Goal: Navigation & Orientation: Find specific page/section

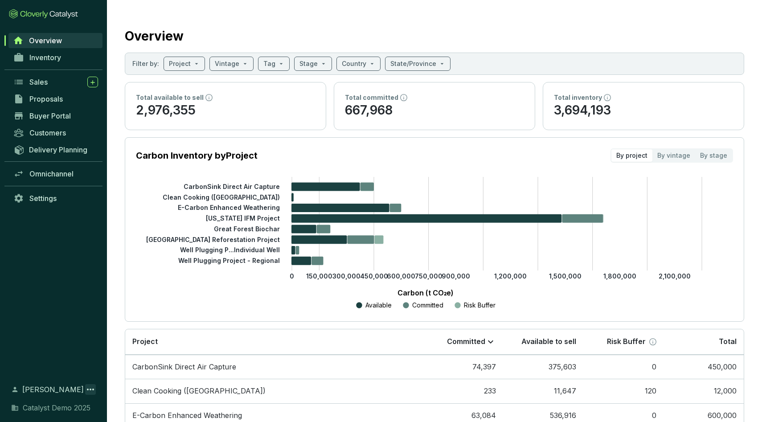
click at [88, 386] on icon at bounding box center [90, 389] width 11 height 11
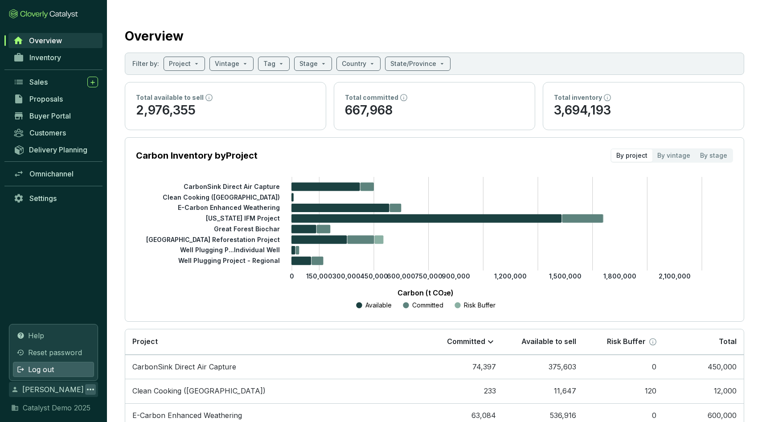
click at [49, 370] on span "Log out" at bounding box center [41, 369] width 26 height 11
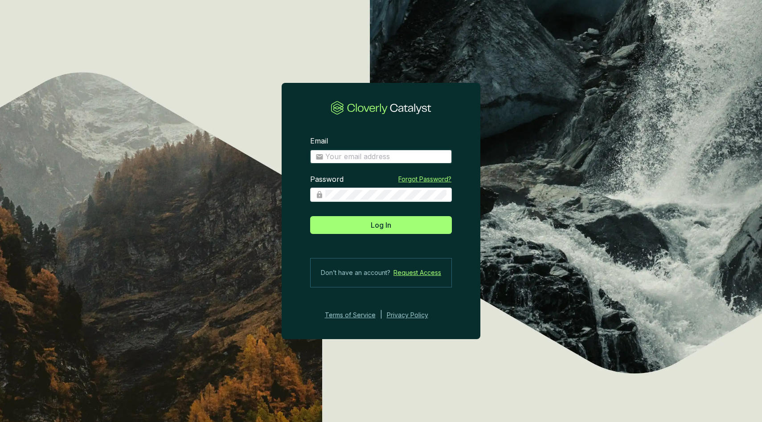
click at [347, 156] on input "Email" at bounding box center [385, 157] width 121 height 10
type input "anthonystefanelli+demo@cloverly.com"
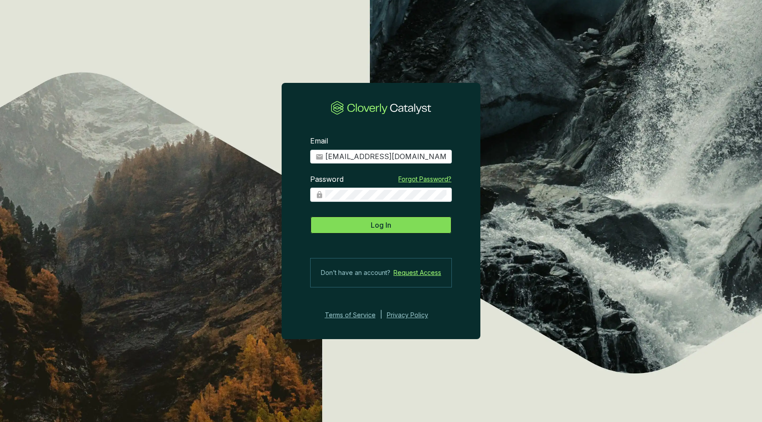
click at [390, 226] on span "Log In" at bounding box center [381, 225] width 21 height 11
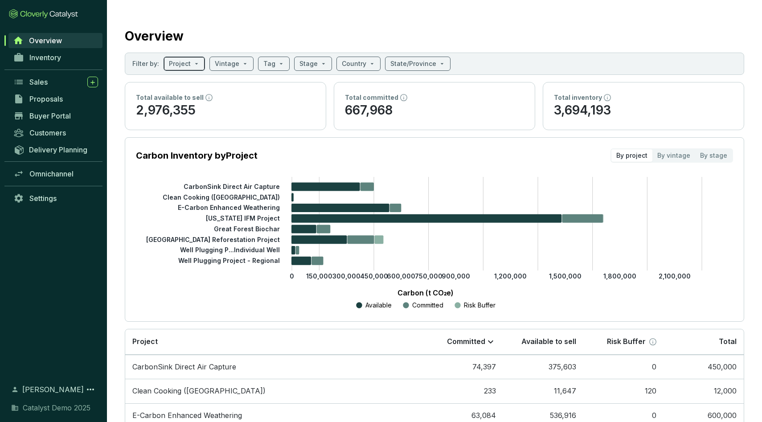
click at [184, 66] on input "search" at bounding box center [180, 63] width 22 height 13
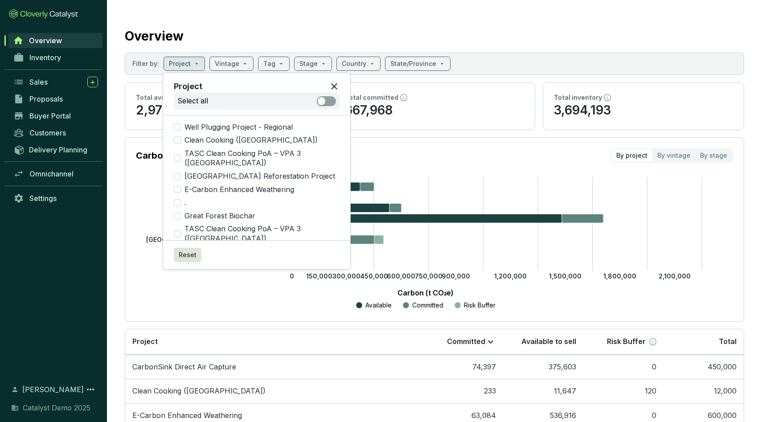
click at [226, 301] on div "Available Committed Risk Buffer" at bounding box center [425, 305] width 553 height 11
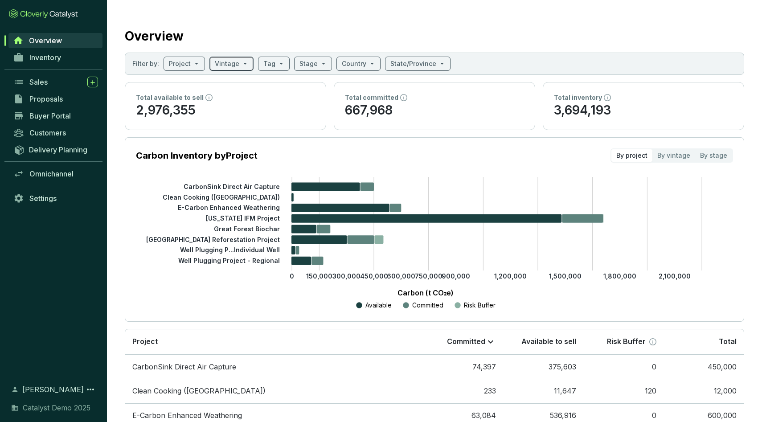
click at [222, 63] on input "search" at bounding box center [227, 63] width 25 height 13
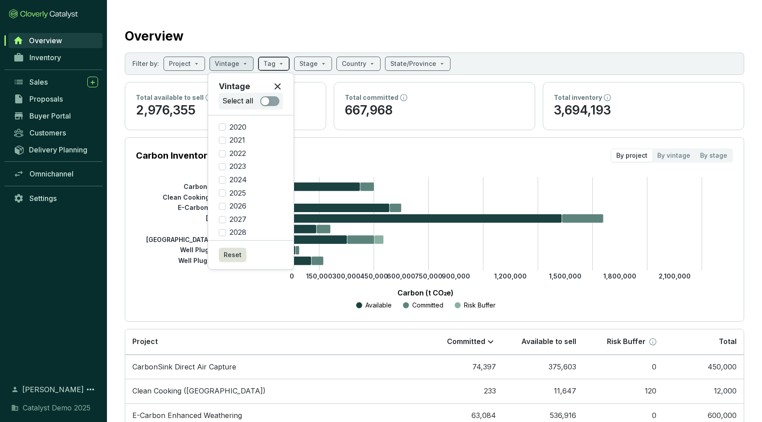
click at [280, 60] on div "Tag" at bounding box center [274, 64] width 32 height 14
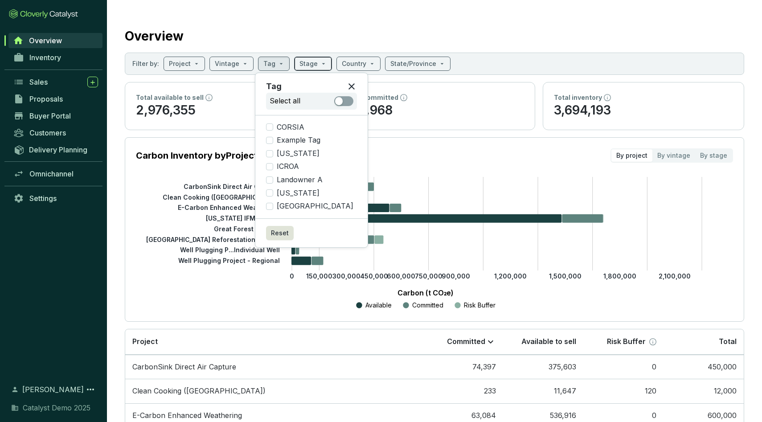
click at [314, 64] on span at bounding box center [313, 63] width 27 height 13
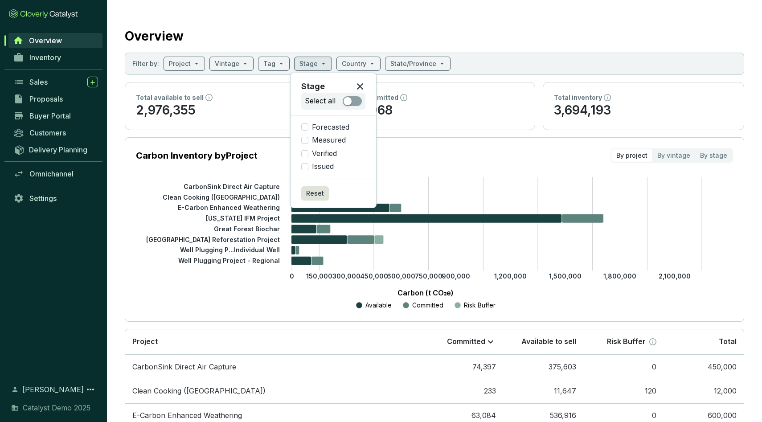
click at [314, 29] on div "Overview" at bounding box center [435, 34] width 620 height 22
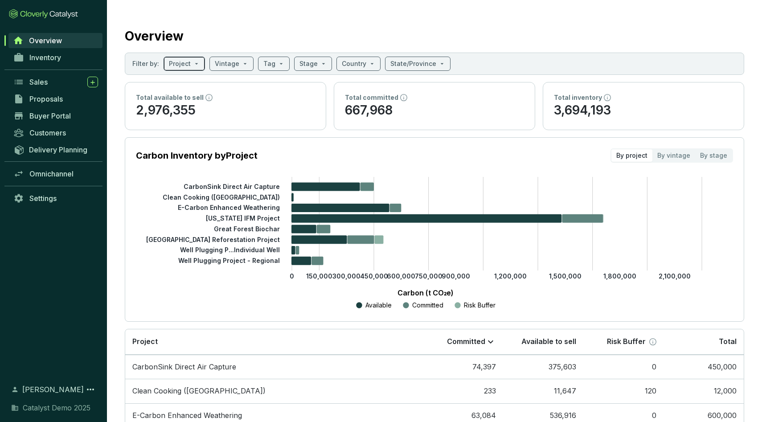
click at [200, 70] on div "Project" at bounding box center [184, 64] width 41 height 14
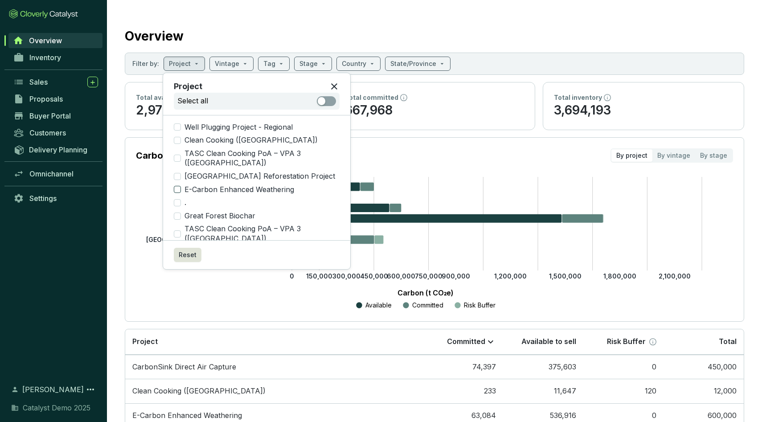
click at [178, 186] on input "E-Carbon Enhanced Weathering" at bounding box center [177, 189] width 7 height 7
checkbox input "true"
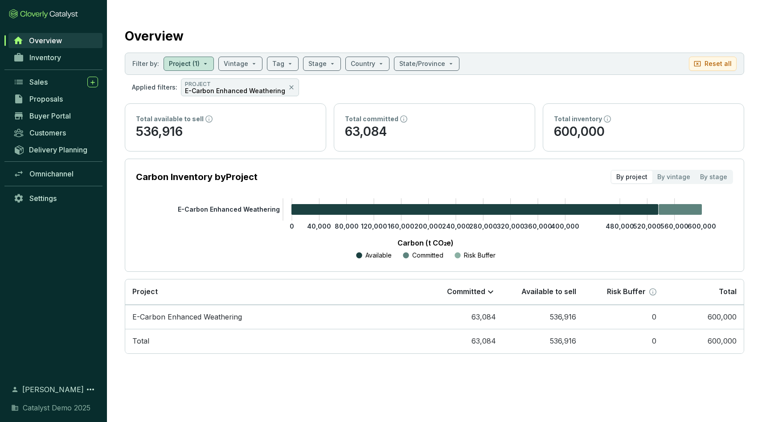
click at [114, 175] on section "Overview Filter by: Project (1) Vintage Tag Stage Country State/Province Reset …" at bounding box center [434, 188] width 655 height 377
click at [242, 61] on input "search" at bounding box center [236, 63] width 25 height 13
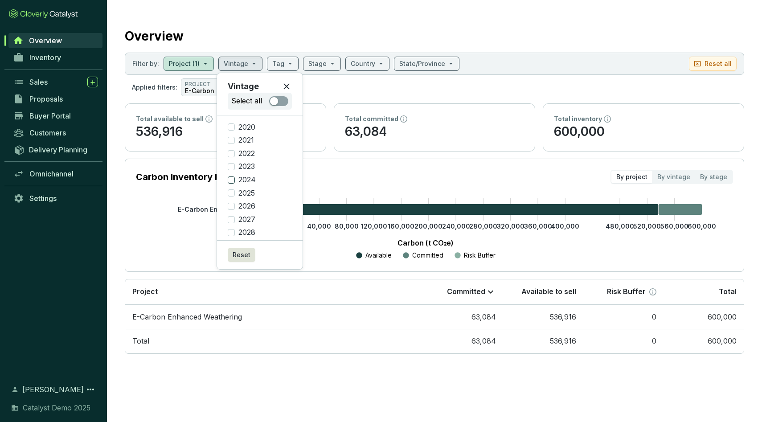
click at [230, 181] on input "2024" at bounding box center [231, 180] width 7 height 7
checkbox input "true"
click at [384, 173] on section "Carbon Inventory by Project By project By vintage By stage" at bounding box center [434, 177] width 597 height 14
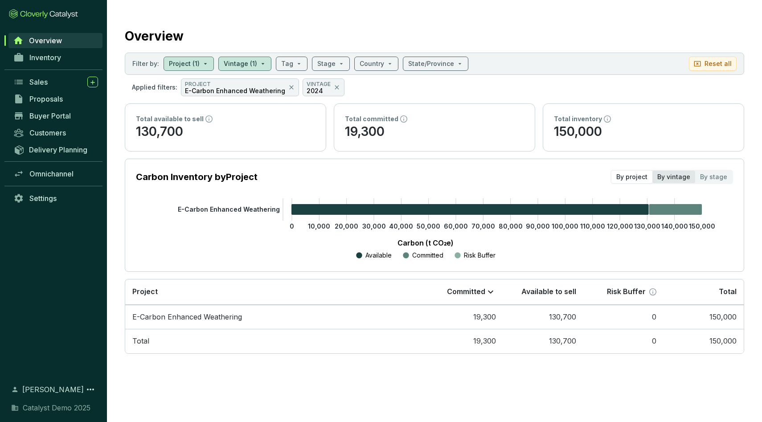
click at [666, 176] on div "By vintage" at bounding box center [674, 177] width 43 height 12
click at [653, 171] on input "By vintage" at bounding box center [653, 171] width 0 height 0
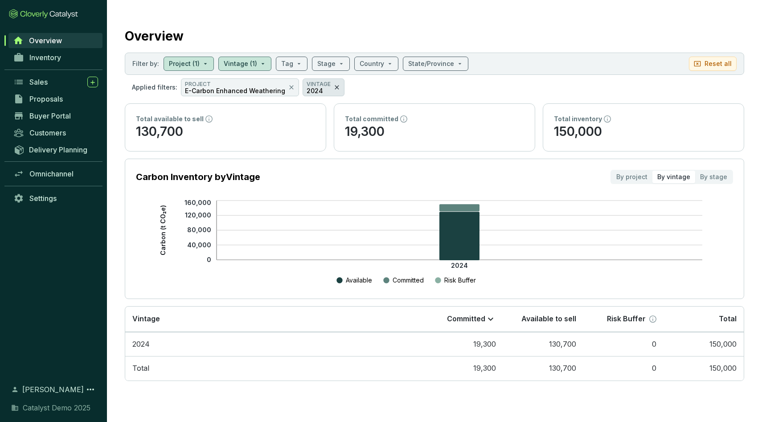
click at [335, 88] on icon at bounding box center [337, 87] width 4 height 4
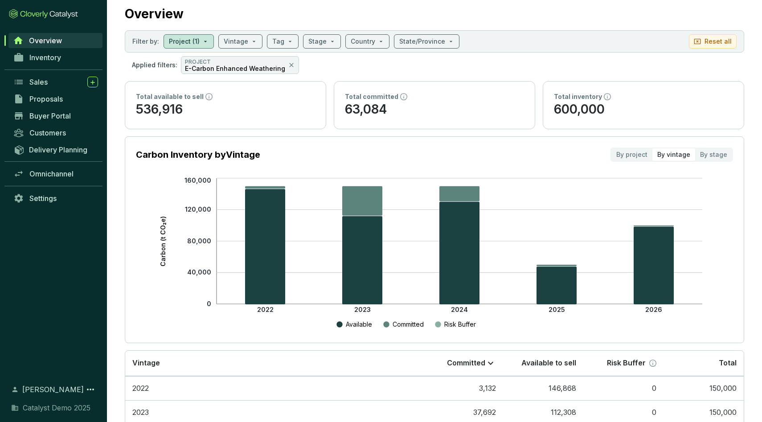
scroll to position [16, 0]
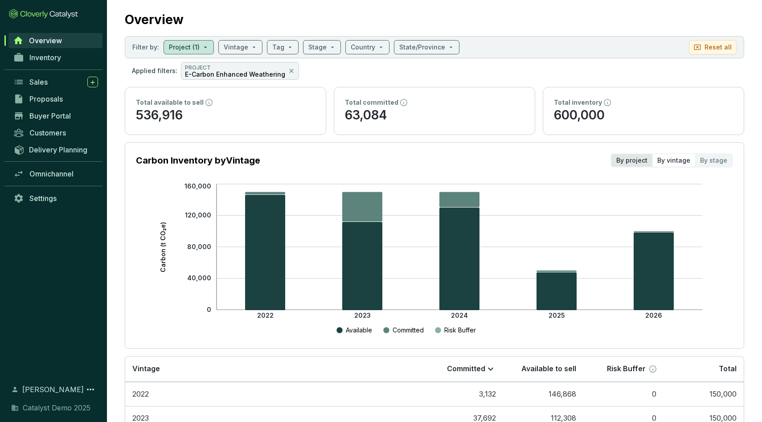
click at [642, 164] on div "By project" at bounding box center [632, 160] width 41 height 12
click at [612, 154] on input "By project" at bounding box center [612, 154] width 0 height 0
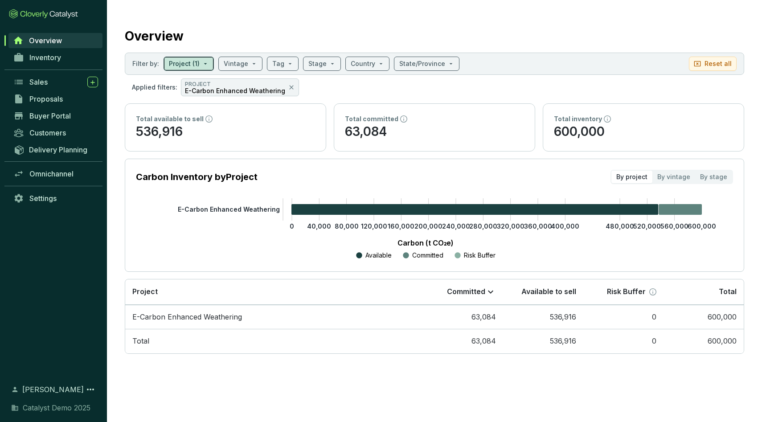
click at [180, 59] on input "search" at bounding box center [184, 63] width 31 height 13
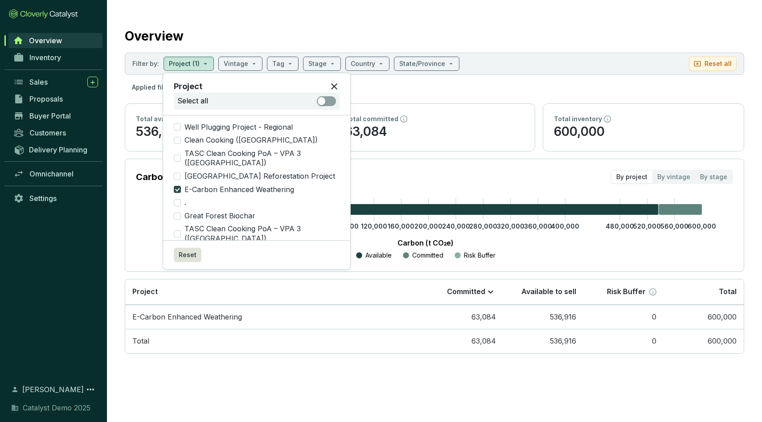
click at [180, 186] on input "E-Carbon Enhanced Weathering" at bounding box center [177, 189] width 7 height 7
checkbox input "false"
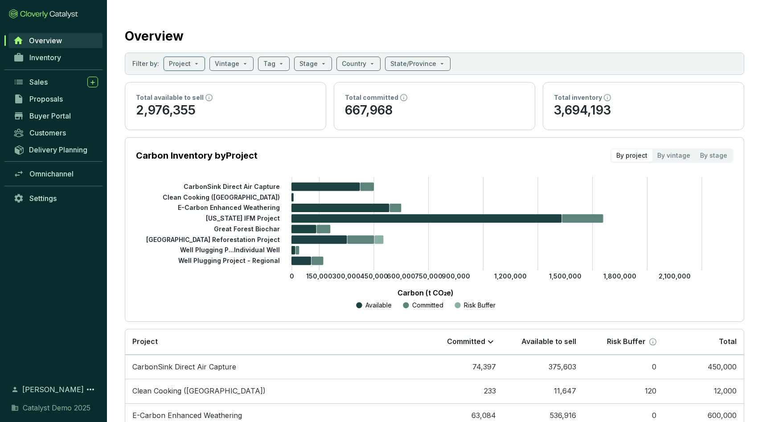
click at [413, 22] on section "Overview Filter by: Project Vintage Tag Stage Country State/Province Total avai…" at bounding box center [434, 298] width 655 height 597
click at [49, 58] on span "Inventory" at bounding box center [45, 57] width 32 height 9
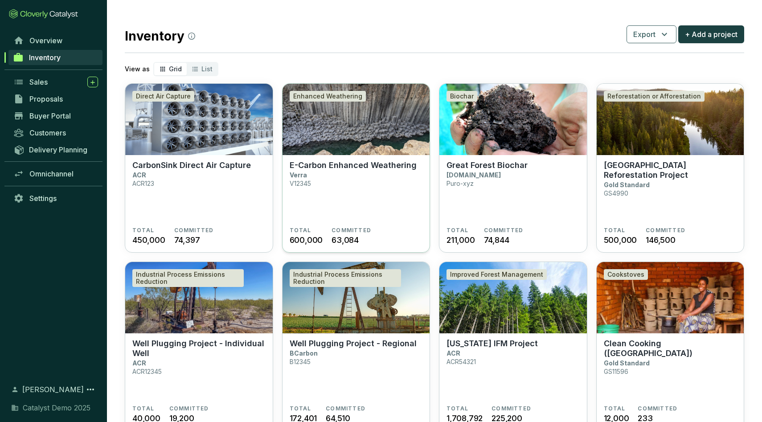
click at [354, 124] on img at bounding box center [357, 119] width 148 height 71
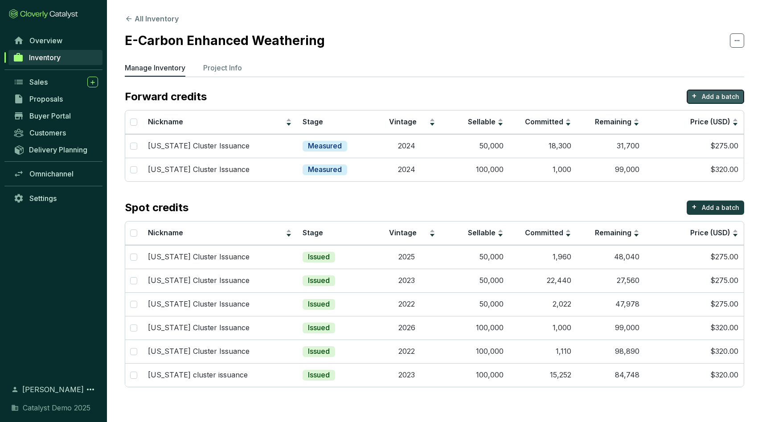
click at [710, 97] on p "Add a batch" at bounding box center [720, 96] width 37 height 9
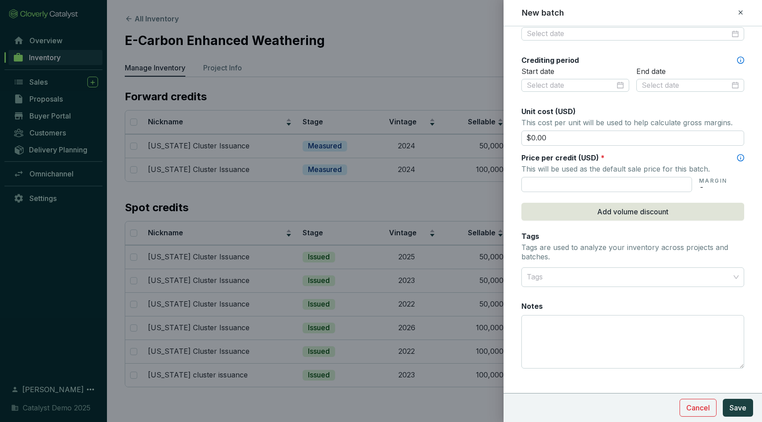
scroll to position [289, 0]
click at [604, 212] on span "Add volume discount" at bounding box center [632, 210] width 71 height 11
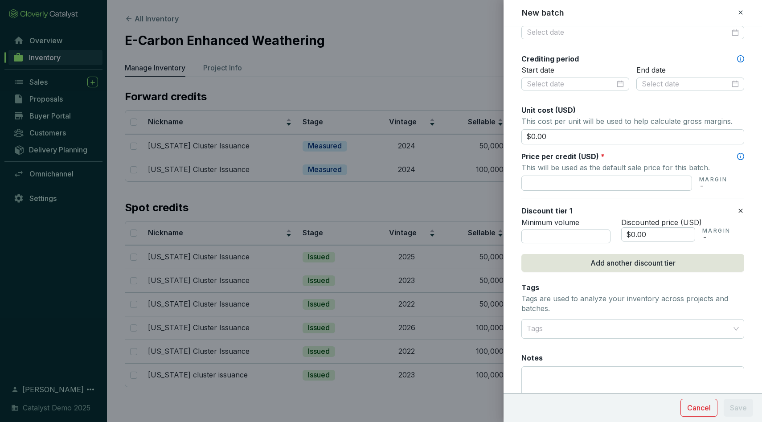
click at [740, 16] on icon at bounding box center [740, 12] width 7 height 11
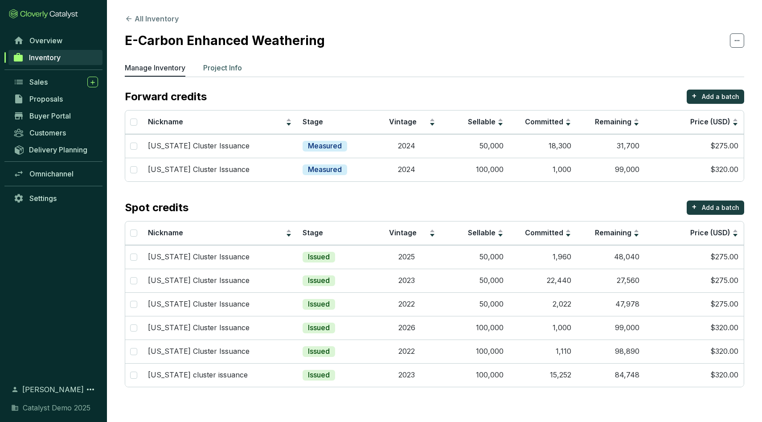
click at [220, 67] on p "Project Info" at bounding box center [222, 67] width 39 height 11
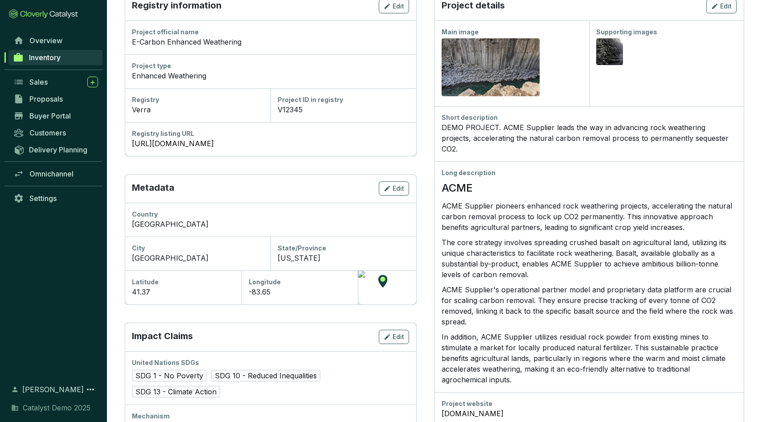
scroll to position [17, 0]
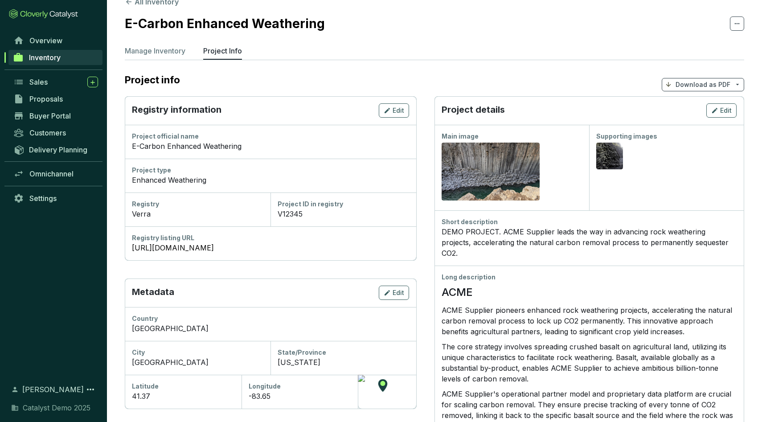
click at [699, 84] on p "Download as PDF" at bounding box center [703, 84] width 55 height 9
click at [694, 107] on span "Show pricing" at bounding box center [703, 105] width 41 height 7
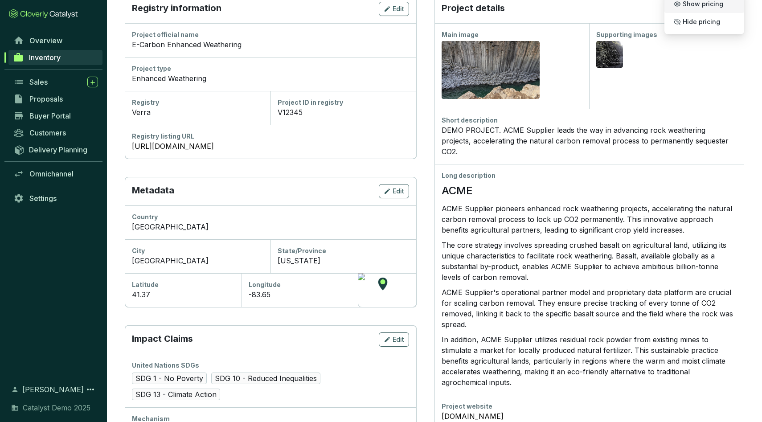
scroll to position [0, 0]
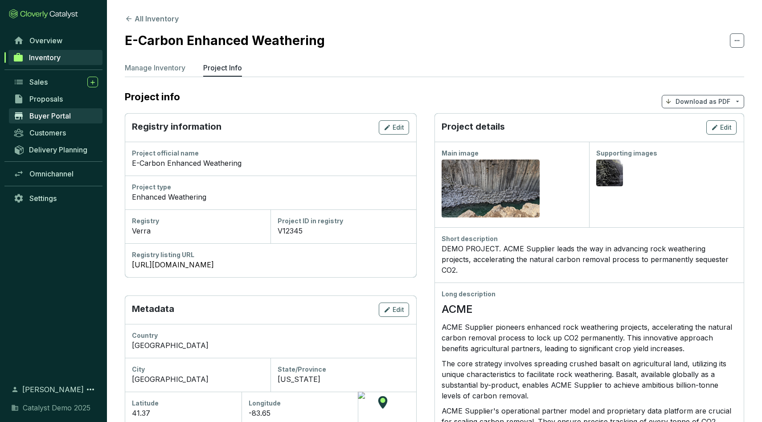
click at [58, 111] on span "Buyer Portal" at bounding box center [49, 115] width 41 height 9
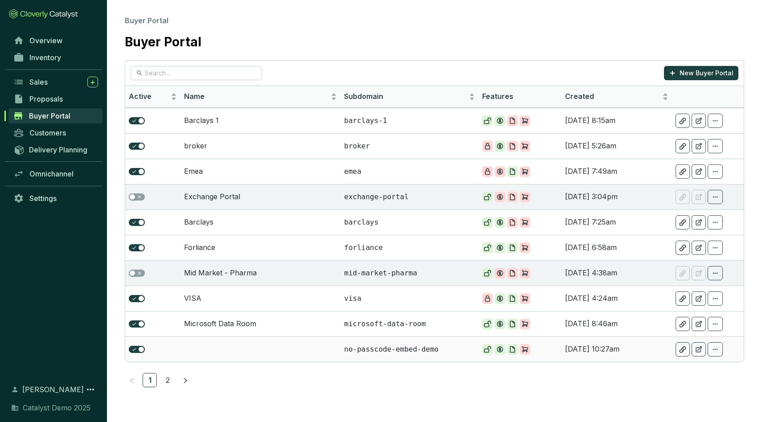
click at [261, 348] on td at bounding box center [261, 349] width 160 height 25
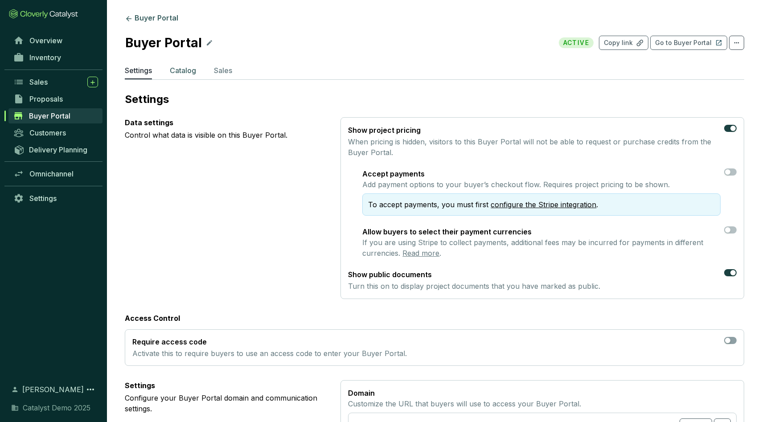
click at [185, 70] on p "Catalog" at bounding box center [183, 70] width 26 height 11
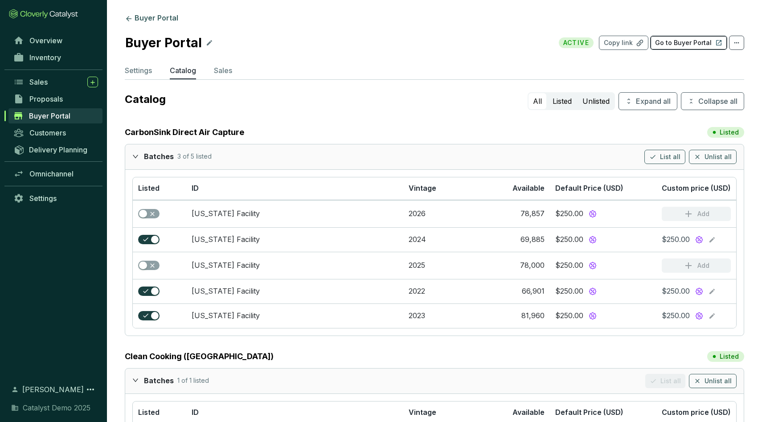
click at [668, 39] on p "Go to Buyer Portal" at bounding box center [683, 42] width 57 height 9
click at [38, 58] on span "Inventory" at bounding box center [45, 57] width 32 height 9
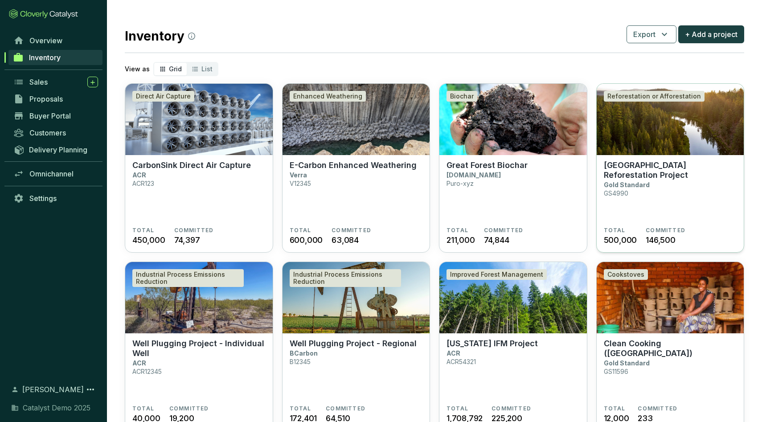
click at [698, 134] on img at bounding box center [671, 119] width 148 height 71
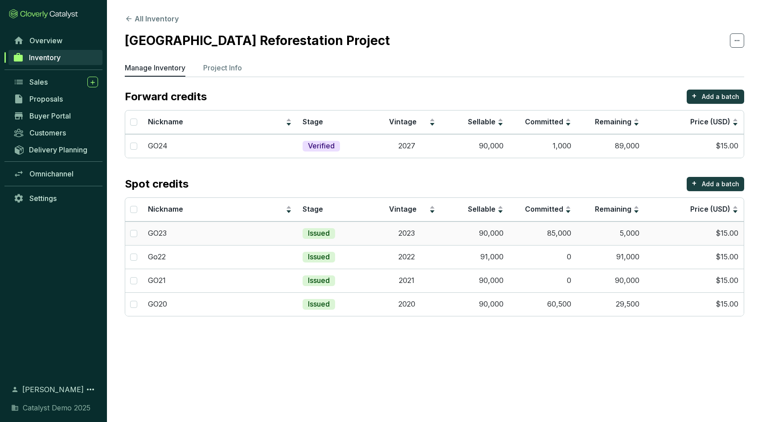
click at [415, 235] on td "2023" at bounding box center [407, 234] width 68 height 24
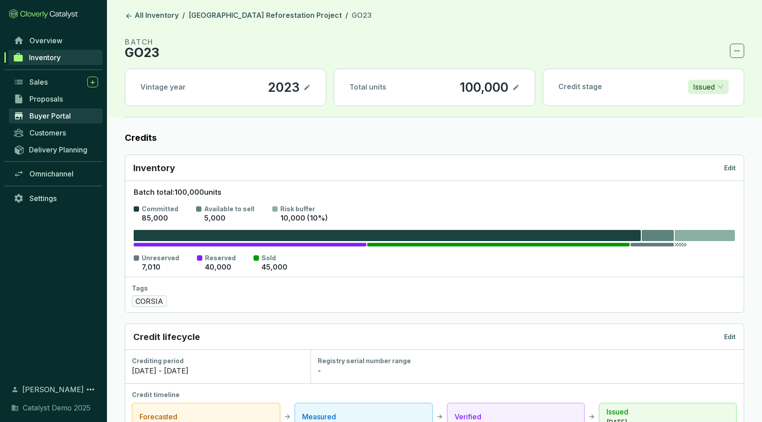
click at [58, 114] on span "Buyer Portal" at bounding box center [49, 115] width 41 height 9
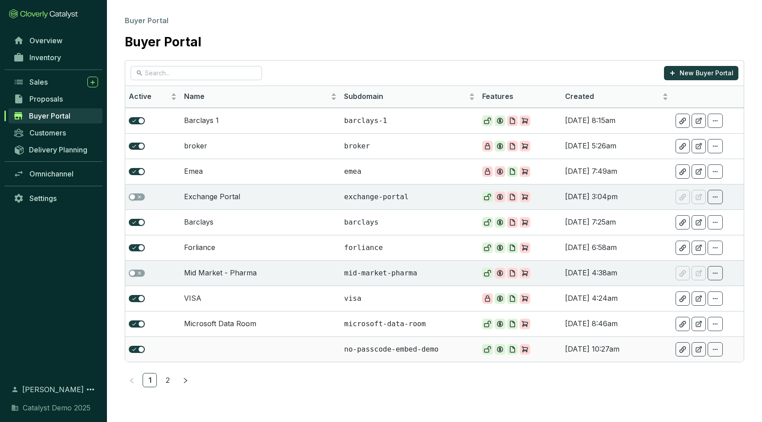
click at [234, 348] on td at bounding box center [261, 349] width 160 height 25
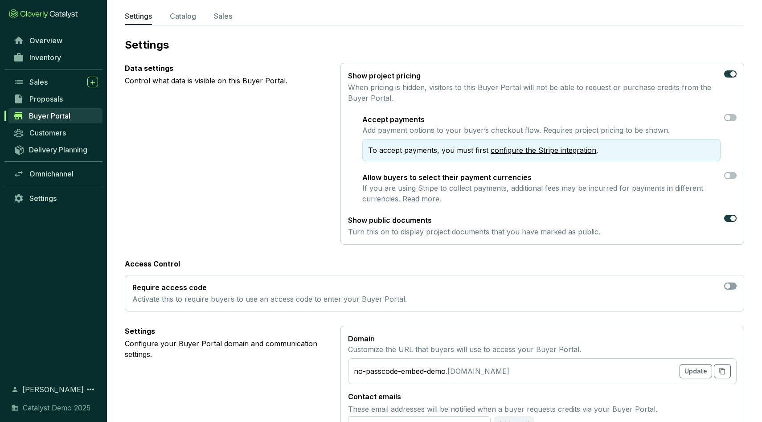
scroll to position [51, 0]
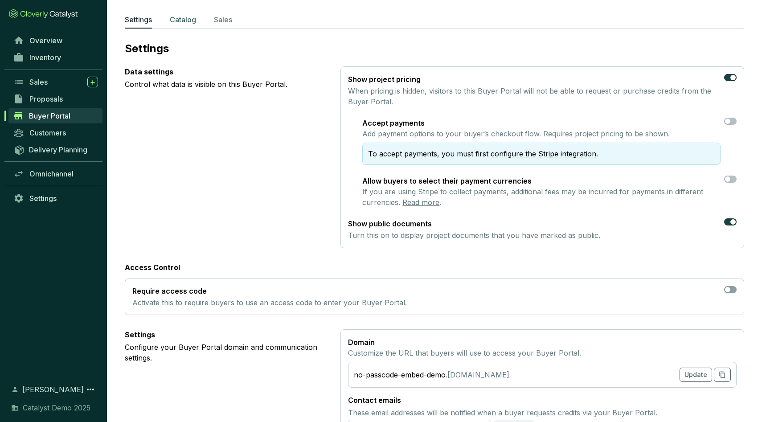
click at [188, 19] on p "Catalog" at bounding box center [183, 19] width 26 height 11
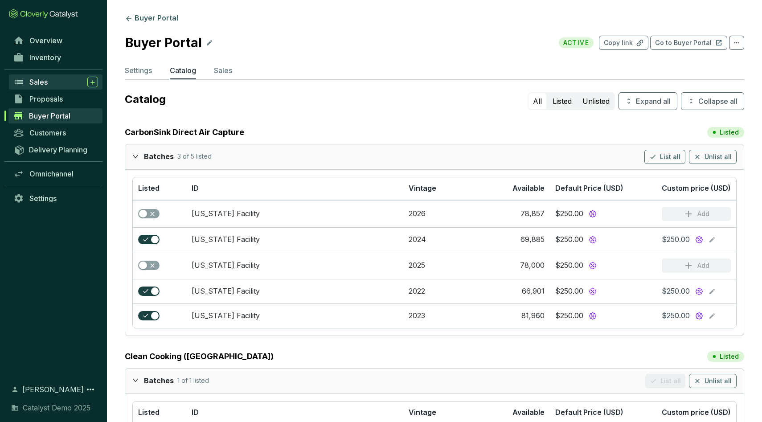
click at [51, 80] on div "Sales" at bounding box center [63, 82] width 69 height 11
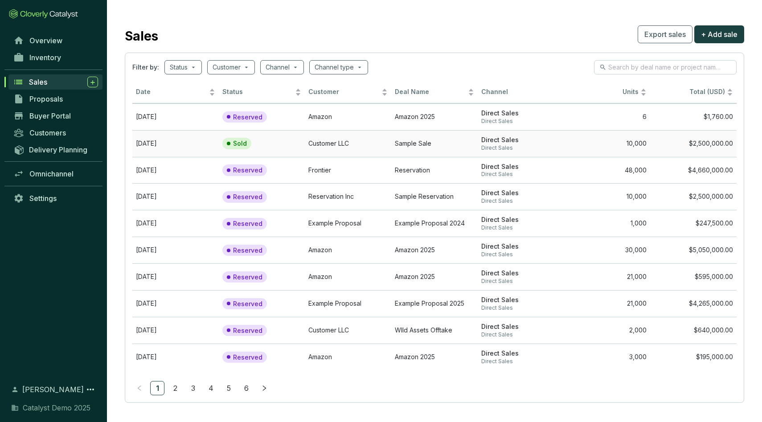
click at [282, 142] on td "Sold" at bounding box center [262, 143] width 86 height 27
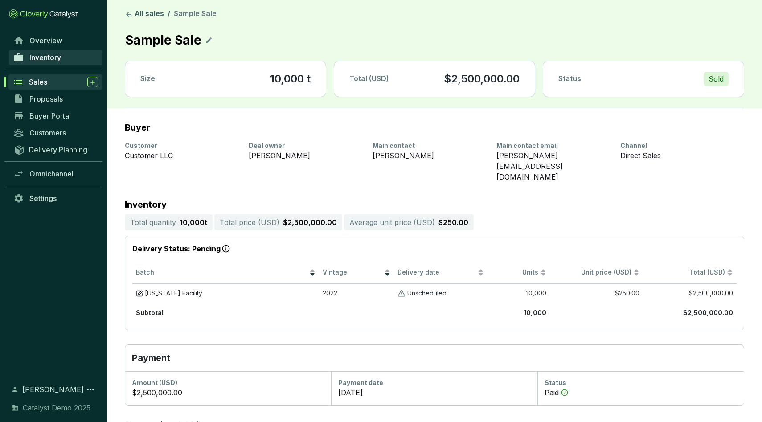
click at [37, 59] on span "Inventory" at bounding box center [45, 57] width 32 height 9
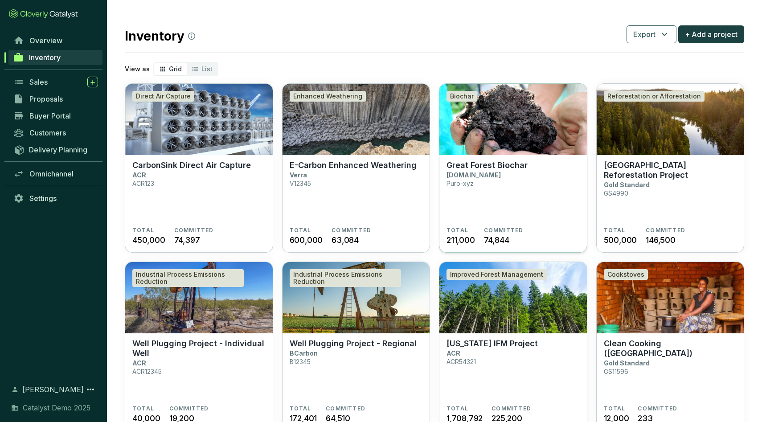
click at [509, 148] on img at bounding box center [514, 119] width 148 height 71
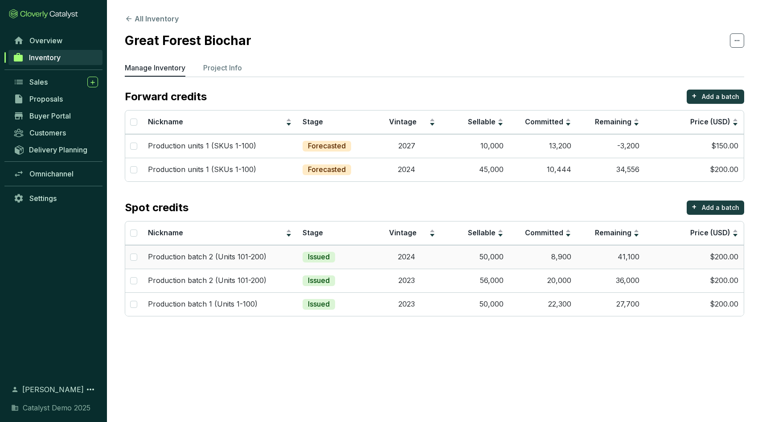
click at [355, 254] on td "Issued" at bounding box center [334, 257] width 75 height 24
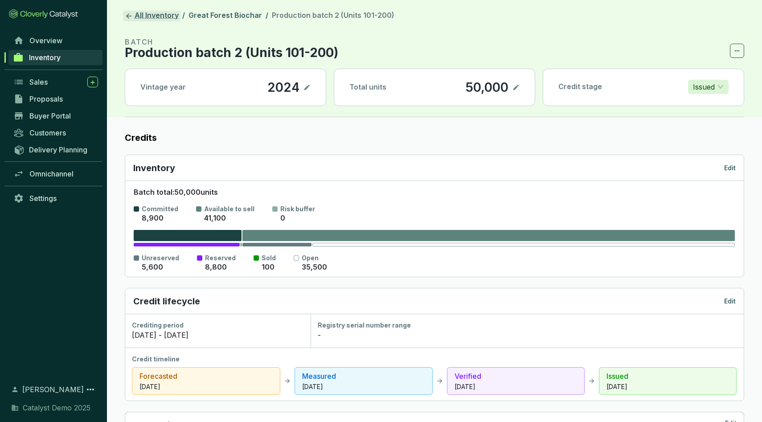
click at [142, 18] on link "All Inventory" at bounding box center [152, 16] width 58 height 11
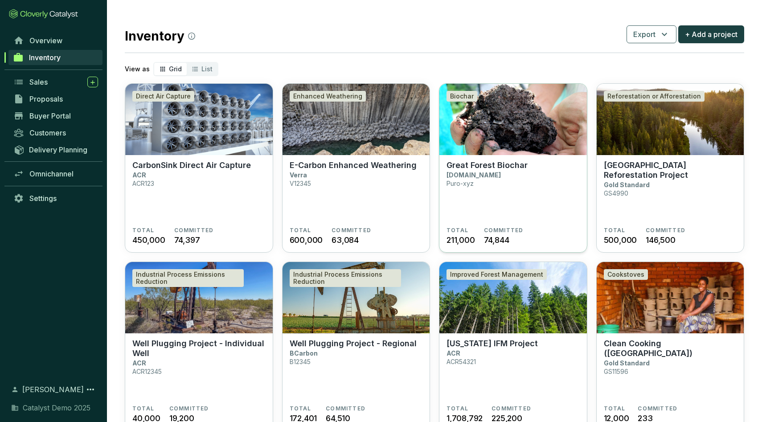
click at [515, 136] on img at bounding box center [514, 119] width 148 height 71
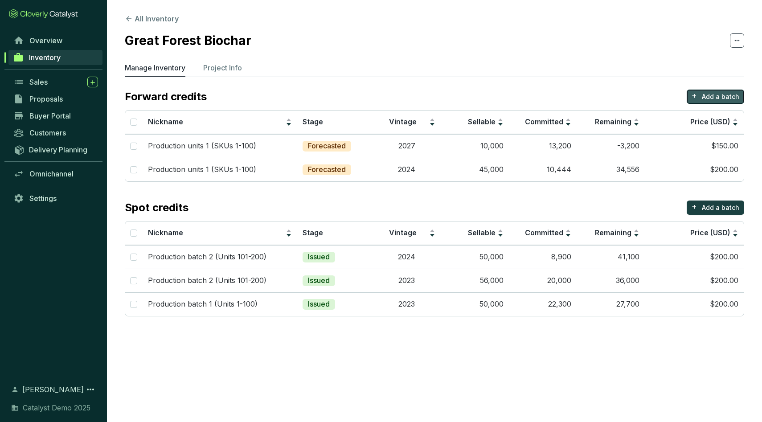
click at [726, 95] on p "Add a batch" at bounding box center [720, 96] width 37 height 9
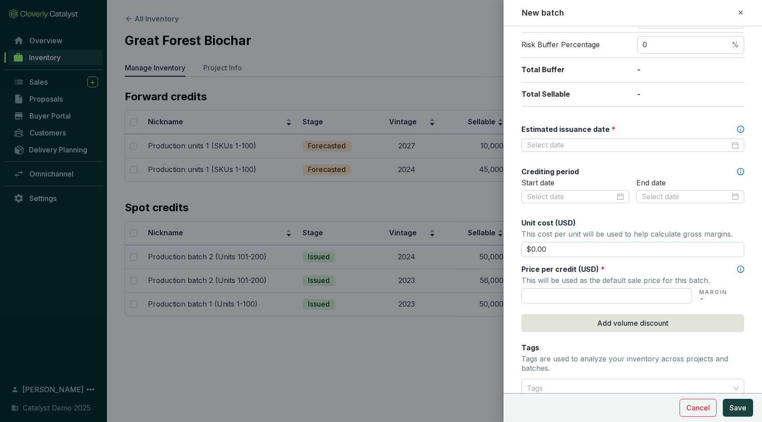
scroll to position [170, 0]
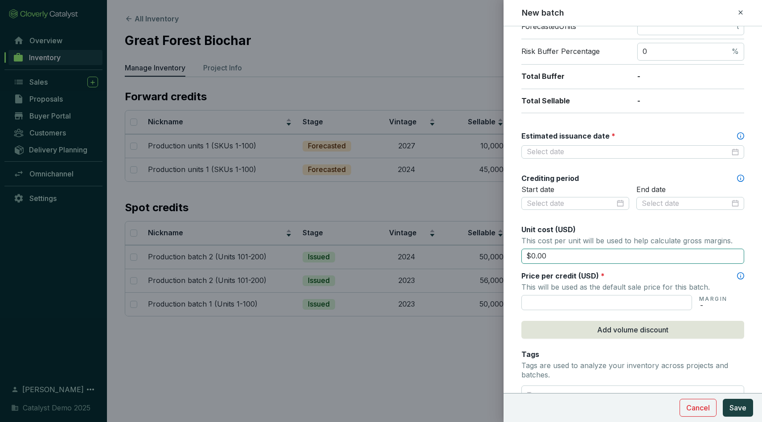
click at [554, 253] on input "$0.00" at bounding box center [633, 256] width 223 height 15
click at [556, 297] on input "text" at bounding box center [607, 302] width 171 height 15
click at [419, 65] on div at bounding box center [381, 211] width 762 height 422
click at [266, 58] on div at bounding box center [381, 211] width 762 height 422
click at [739, 13] on icon at bounding box center [740, 12] width 7 height 11
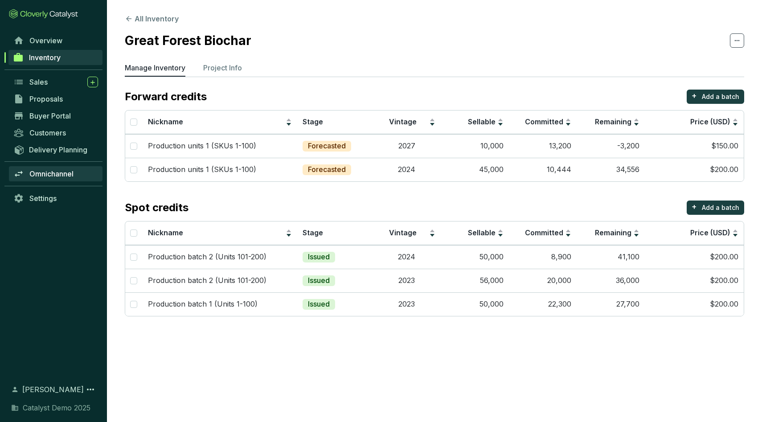
click at [40, 177] on span "Omnichannel" at bounding box center [51, 173] width 44 height 9
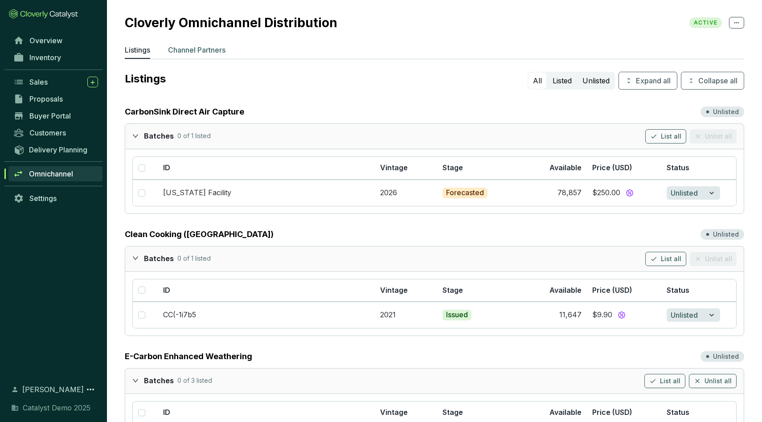
click at [201, 46] on p "Channel Partners" at bounding box center [197, 50] width 58 height 11
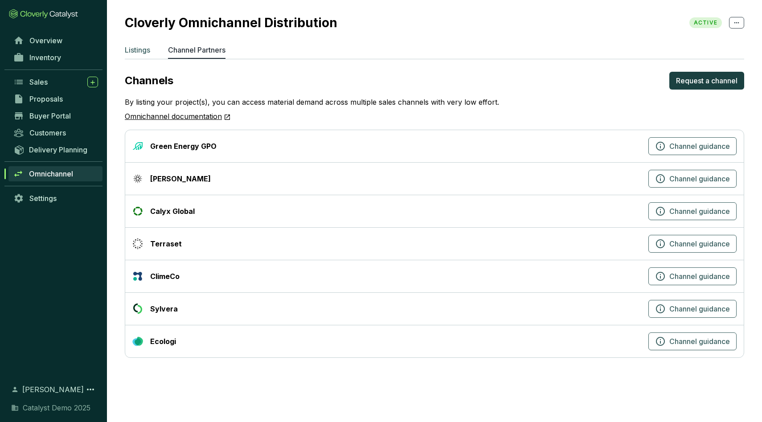
click at [133, 49] on p "Listings" at bounding box center [137, 50] width 25 height 11
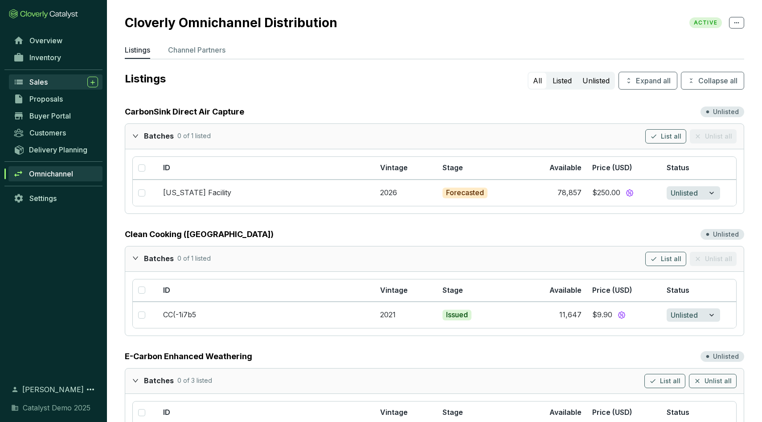
click at [34, 84] on span "Sales" at bounding box center [38, 82] width 18 height 9
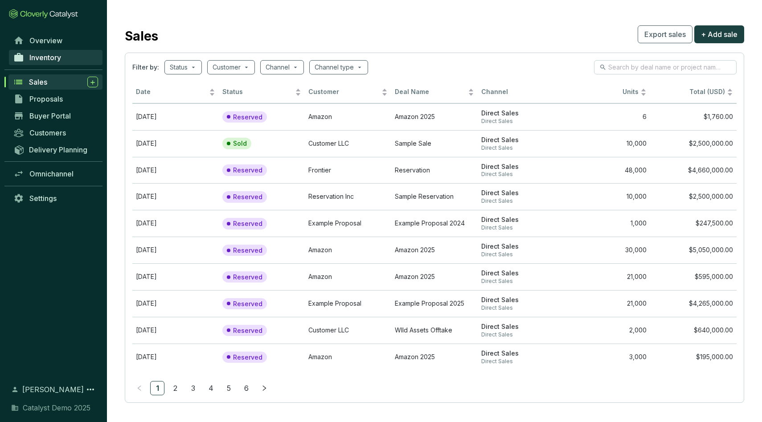
click at [58, 58] on span "Inventory" at bounding box center [45, 57] width 32 height 9
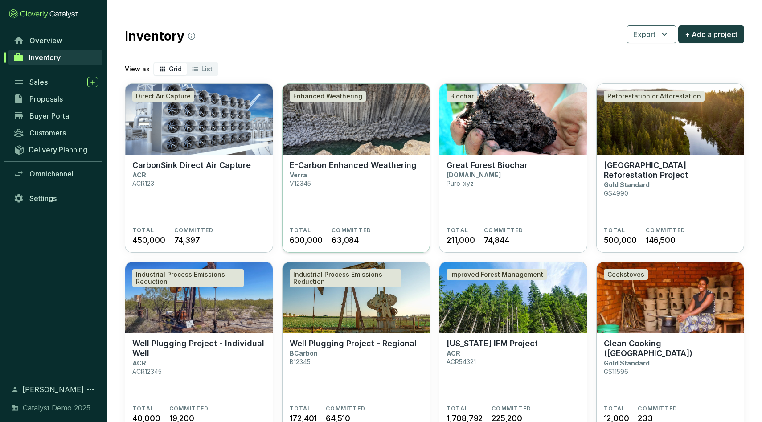
click at [334, 132] on img at bounding box center [357, 119] width 148 height 71
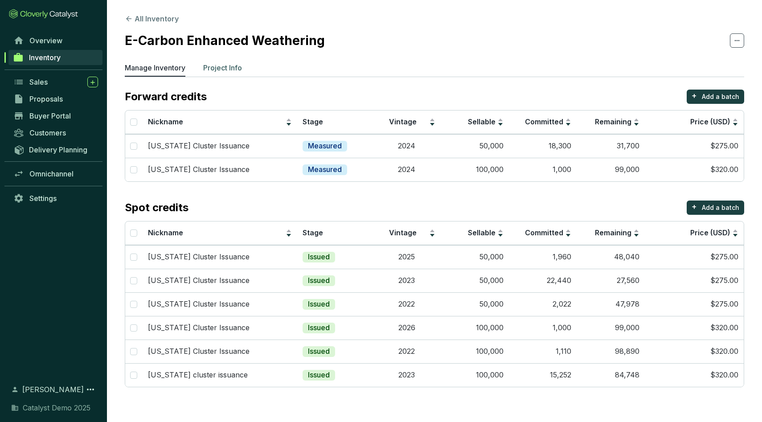
click at [210, 69] on p "Project Info" at bounding box center [222, 67] width 39 height 11
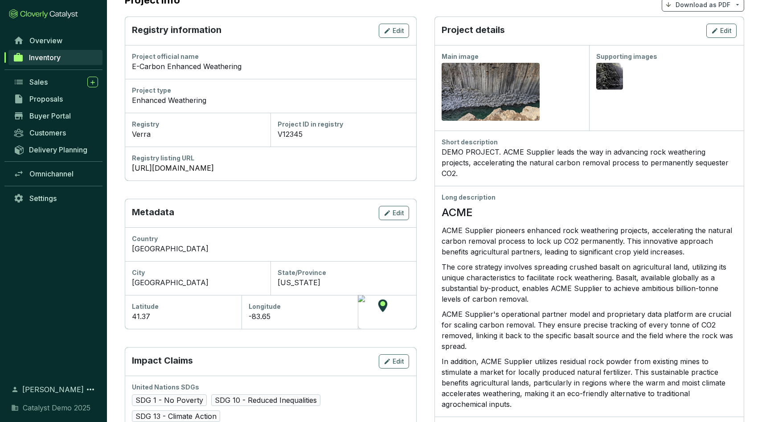
scroll to position [316, 0]
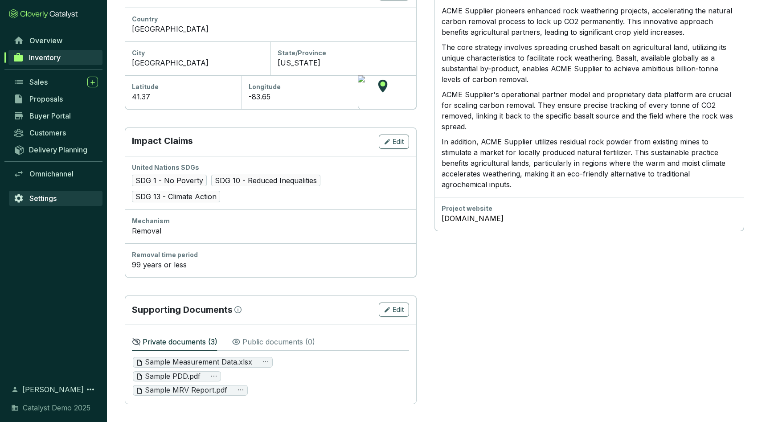
click at [41, 205] on link "Settings" at bounding box center [56, 198] width 94 height 15
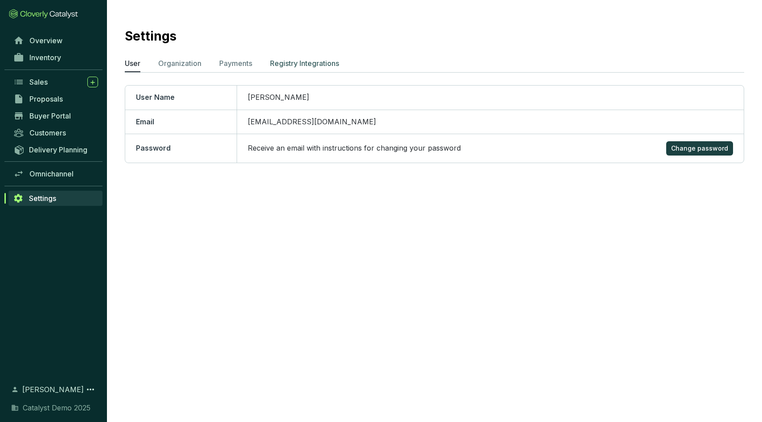
click at [319, 64] on p "Registry Integrations" at bounding box center [304, 63] width 69 height 11
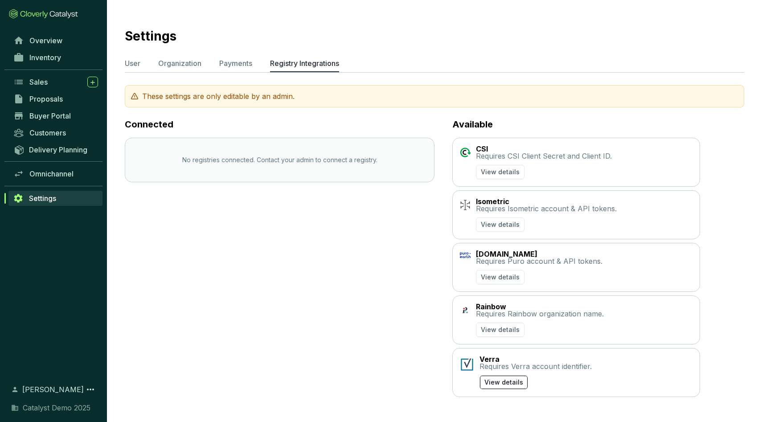
click at [500, 382] on span "View details" at bounding box center [504, 382] width 39 height 9
click at [226, 59] on p "Payments" at bounding box center [235, 63] width 33 height 11
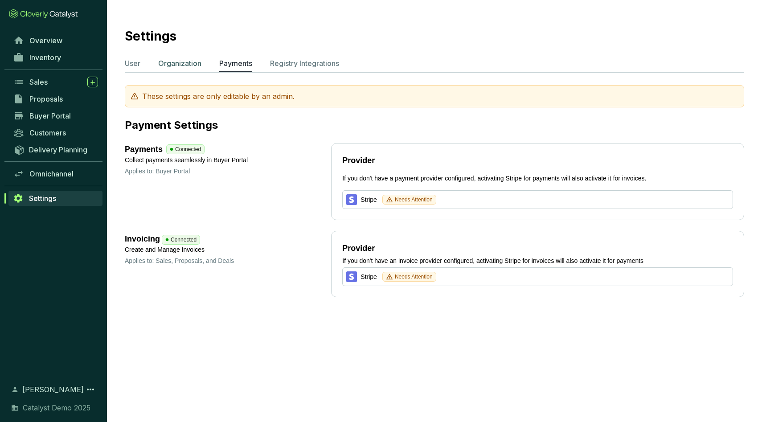
click at [183, 66] on p "Organization" at bounding box center [179, 63] width 43 height 11
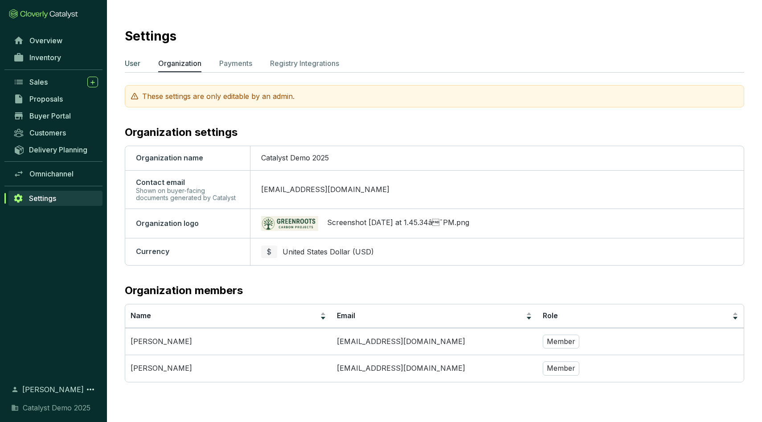
click at [135, 62] on p "User" at bounding box center [133, 63] width 16 height 11
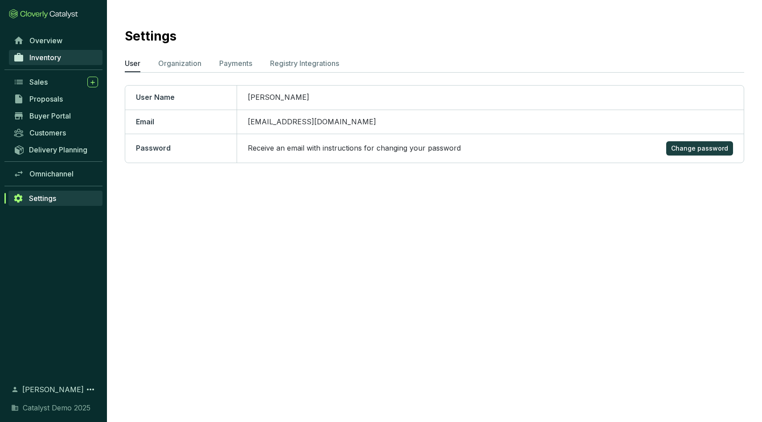
click at [47, 60] on span "Inventory" at bounding box center [45, 57] width 32 height 9
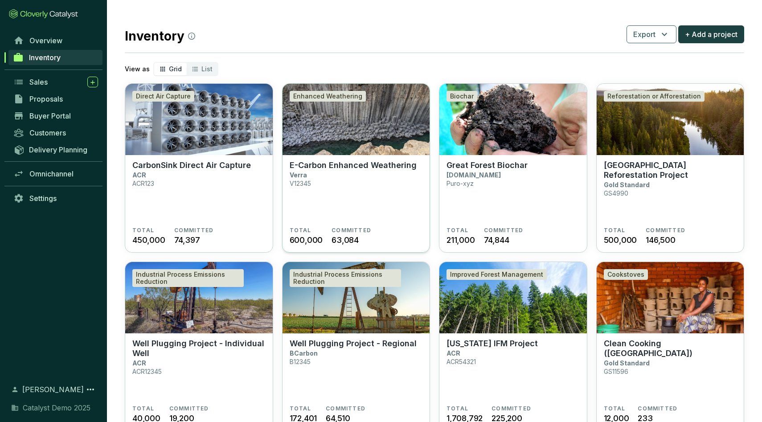
click at [390, 134] on img at bounding box center [357, 119] width 148 height 71
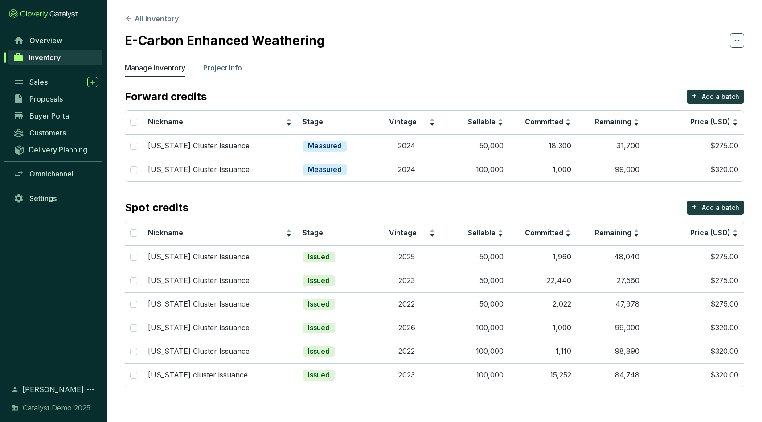
click at [216, 68] on p "Project Info" at bounding box center [222, 67] width 39 height 11
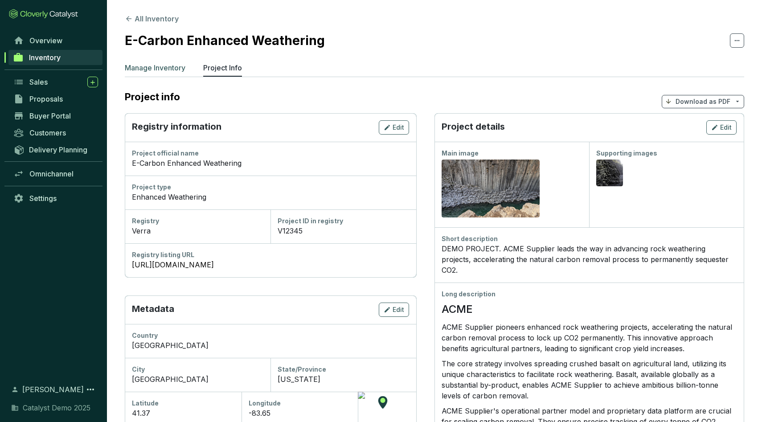
click at [161, 68] on p "Manage Inventory" at bounding box center [155, 67] width 61 height 11
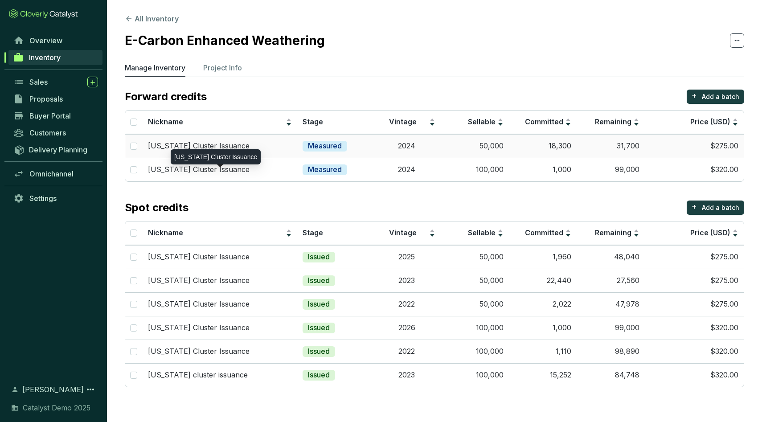
click at [250, 146] on p "[US_STATE] Cluster Issuance" at bounding box center [199, 146] width 102 height 10
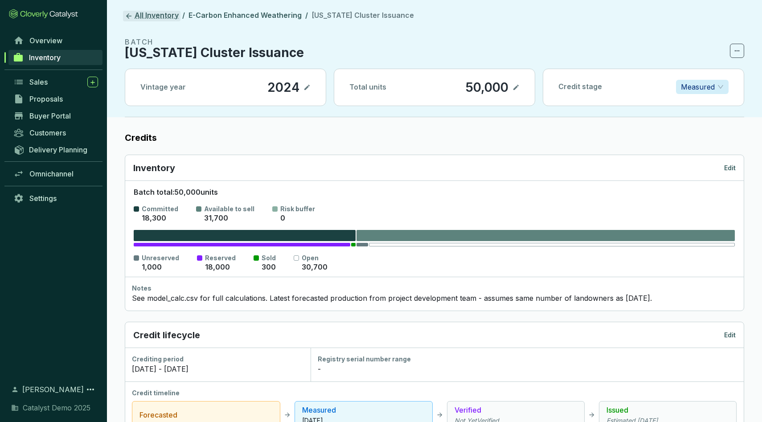
click at [145, 12] on link "All Inventory" at bounding box center [152, 16] width 58 height 11
